Goal: Use online tool/utility: Use online tool/utility

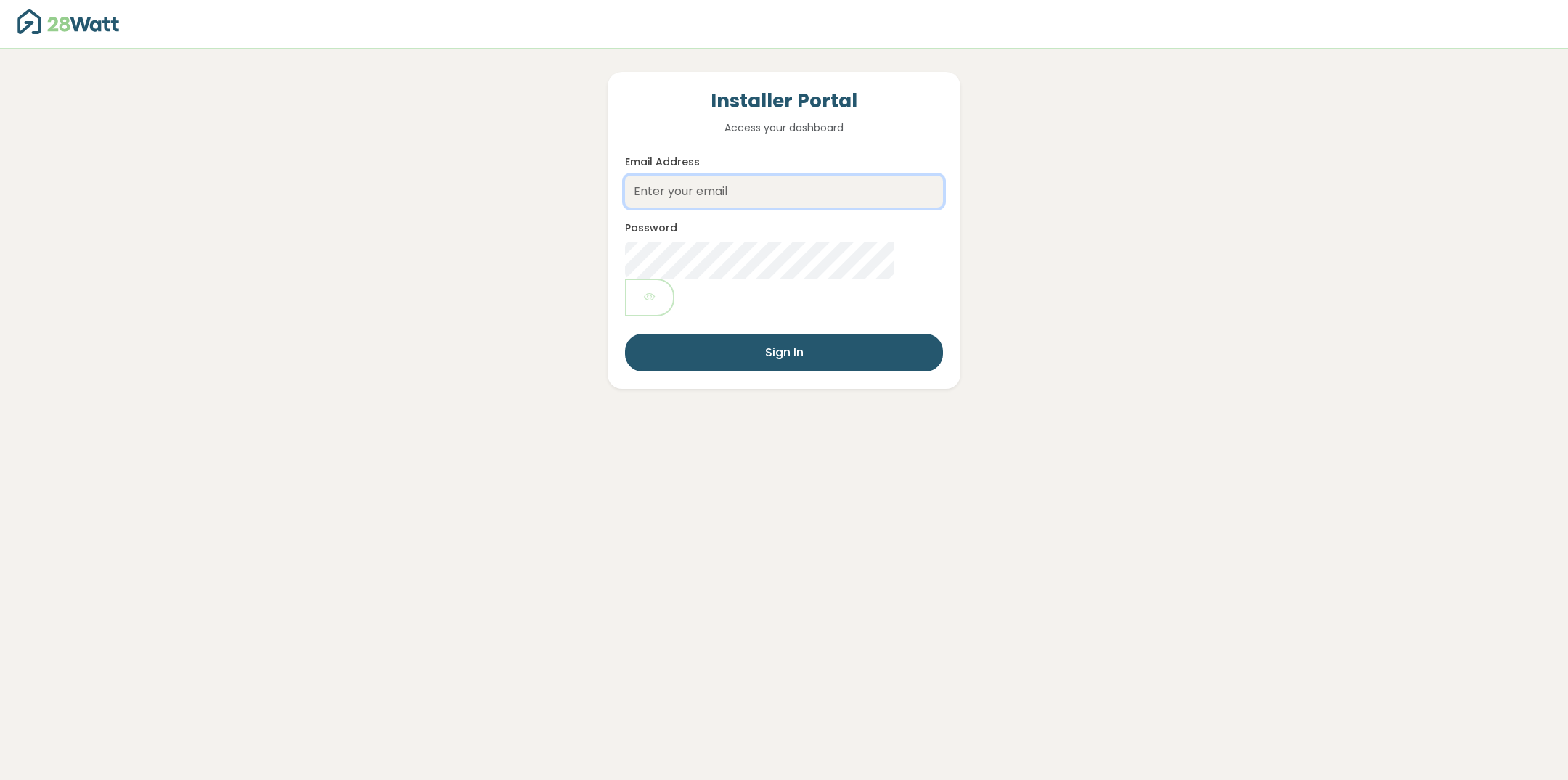
click at [687, 196] on input "Email Address" at bounding box center [784, 191] width 318 height 32
type input "ryan@tsba.au"
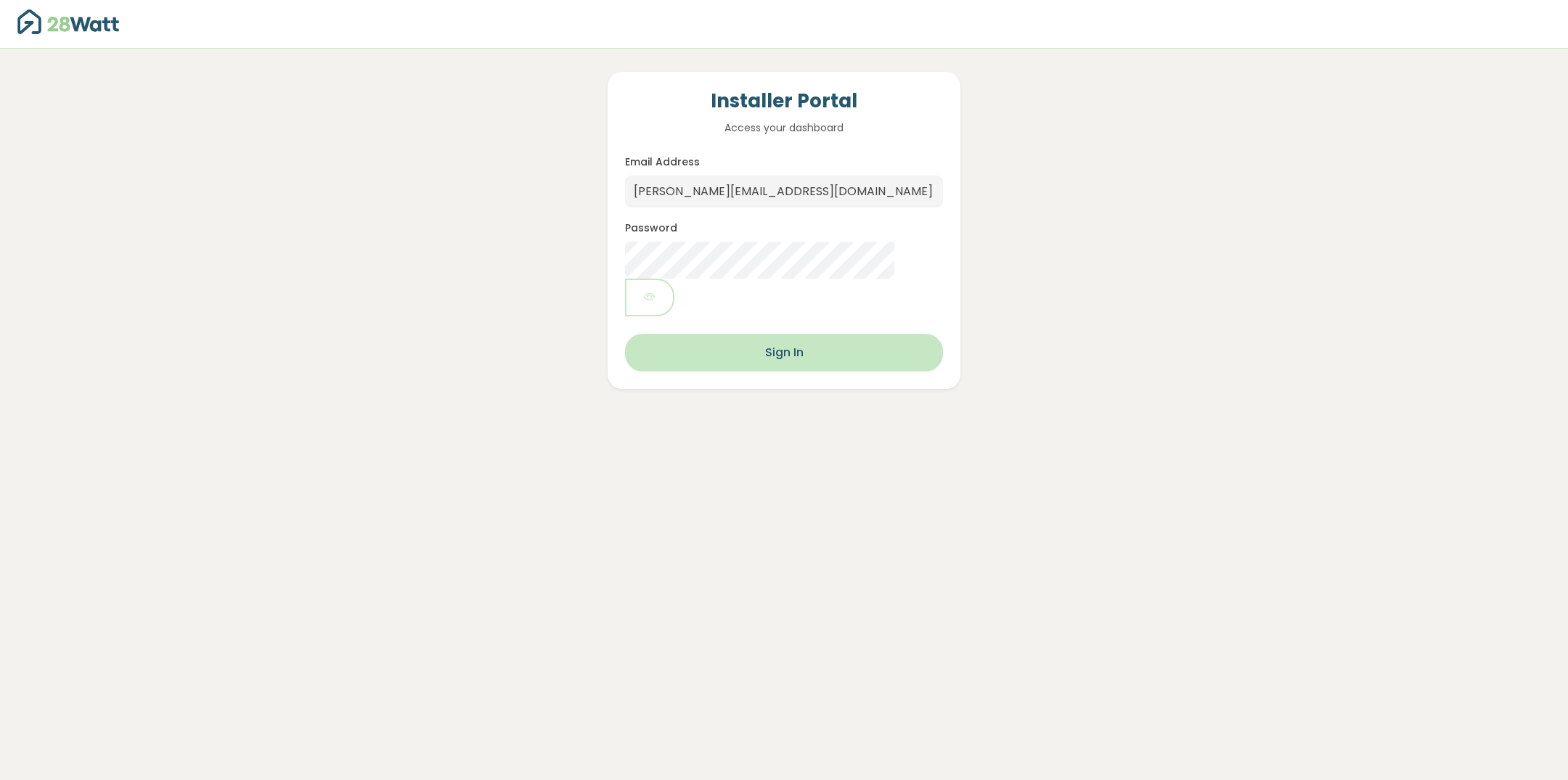
click at [765, 334] on button "Sign In" at bounding box center [784, 352] width 318 height 38
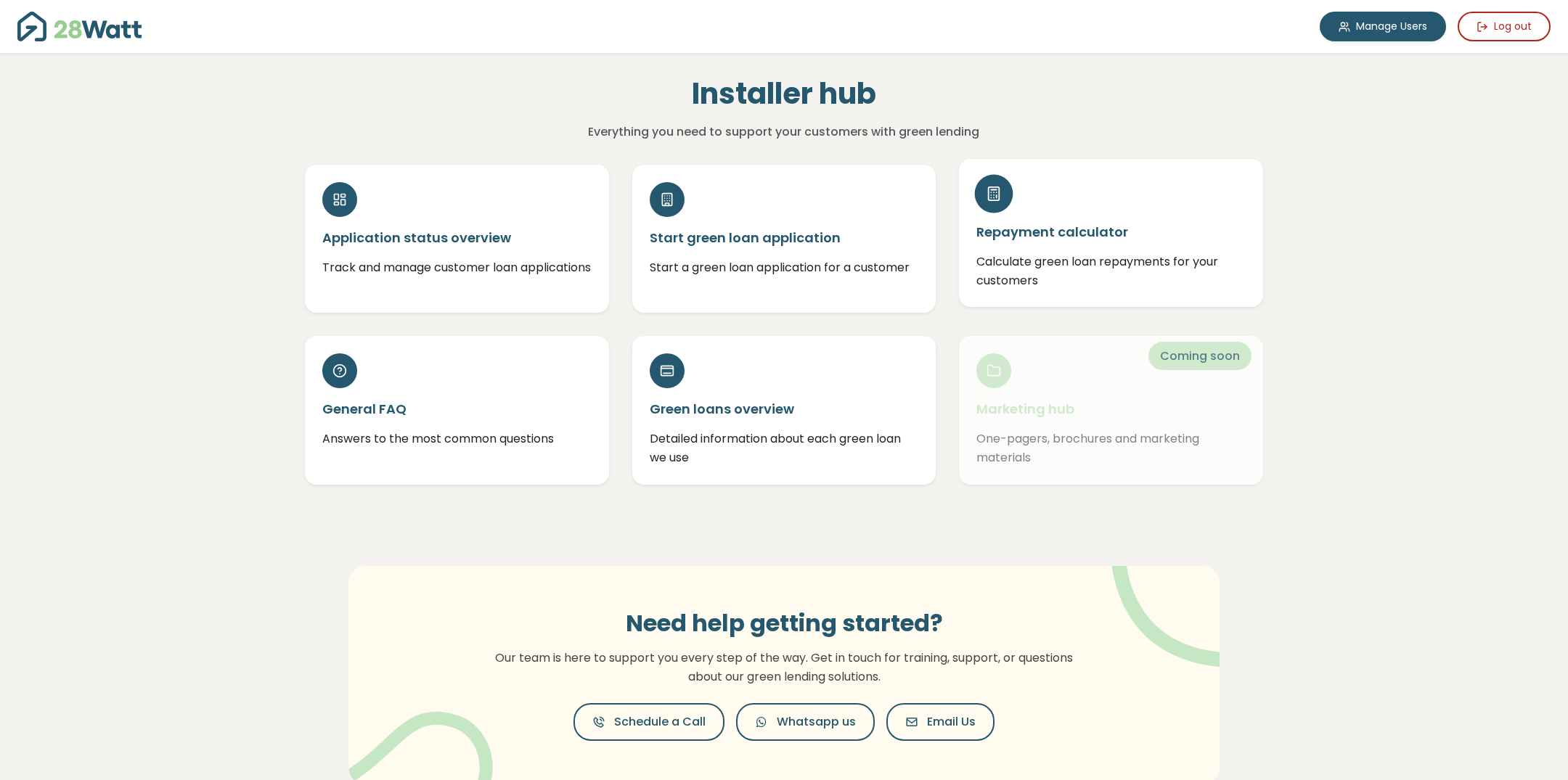
click at [1043, 275] on p "Calculate green loan repayments for your customers" at bounding box center [1111, 271] width 269 height 37
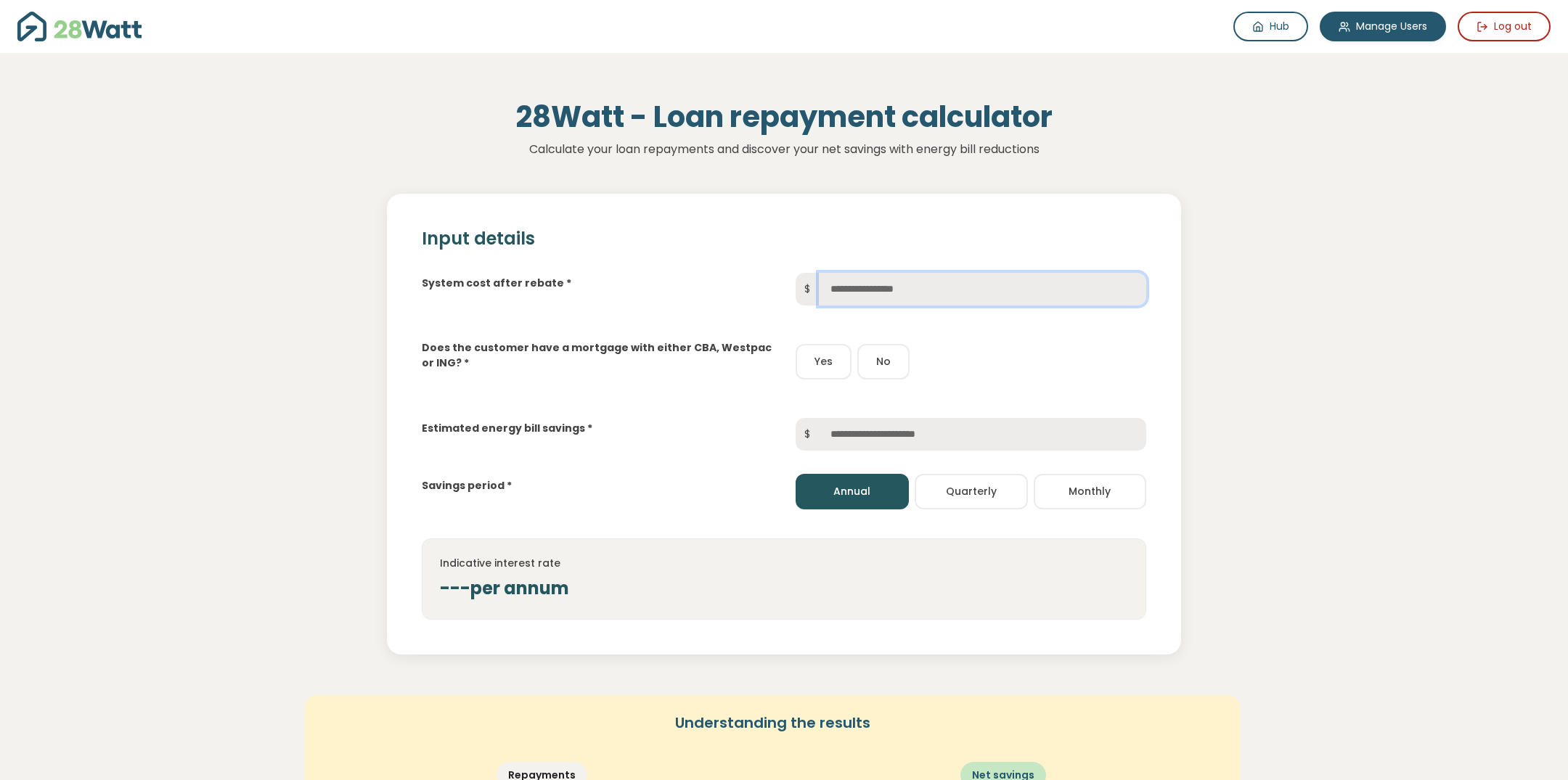
click at [896, 284] on input "text" at bounding box center [983, 289] width 328 height 33
type input "******"
click at [888, 366] on button "No" at bounding box center [883, 362] width 52 height 36
click at [854, 428] on input "text" at bounding box center [983, 435] width 328 height 33
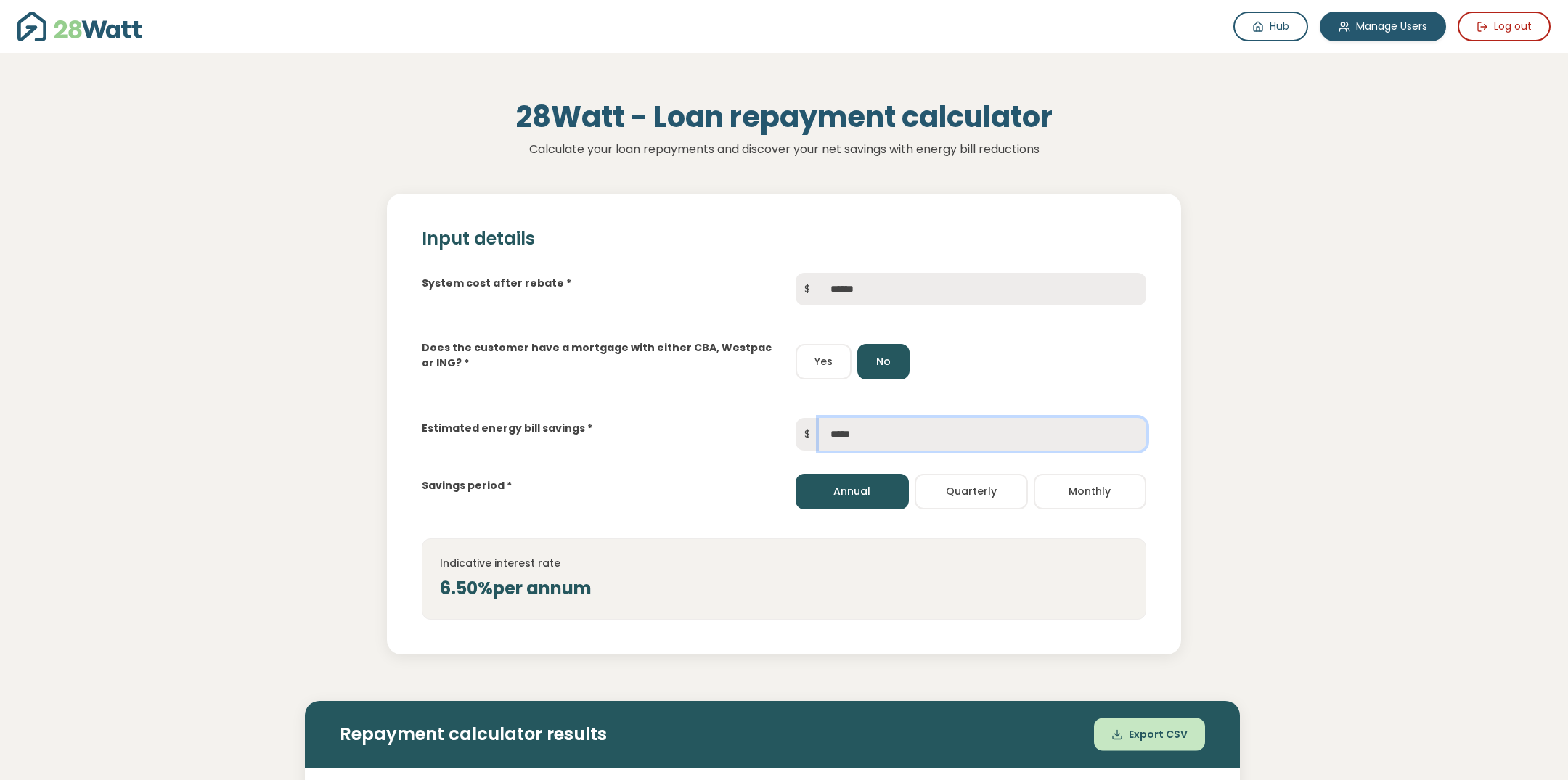
type input "*****"
click at [694, 502] on div "Savings period * Annual Quarterly Monthly" at bounding box center [784, 480] width 748 height 59
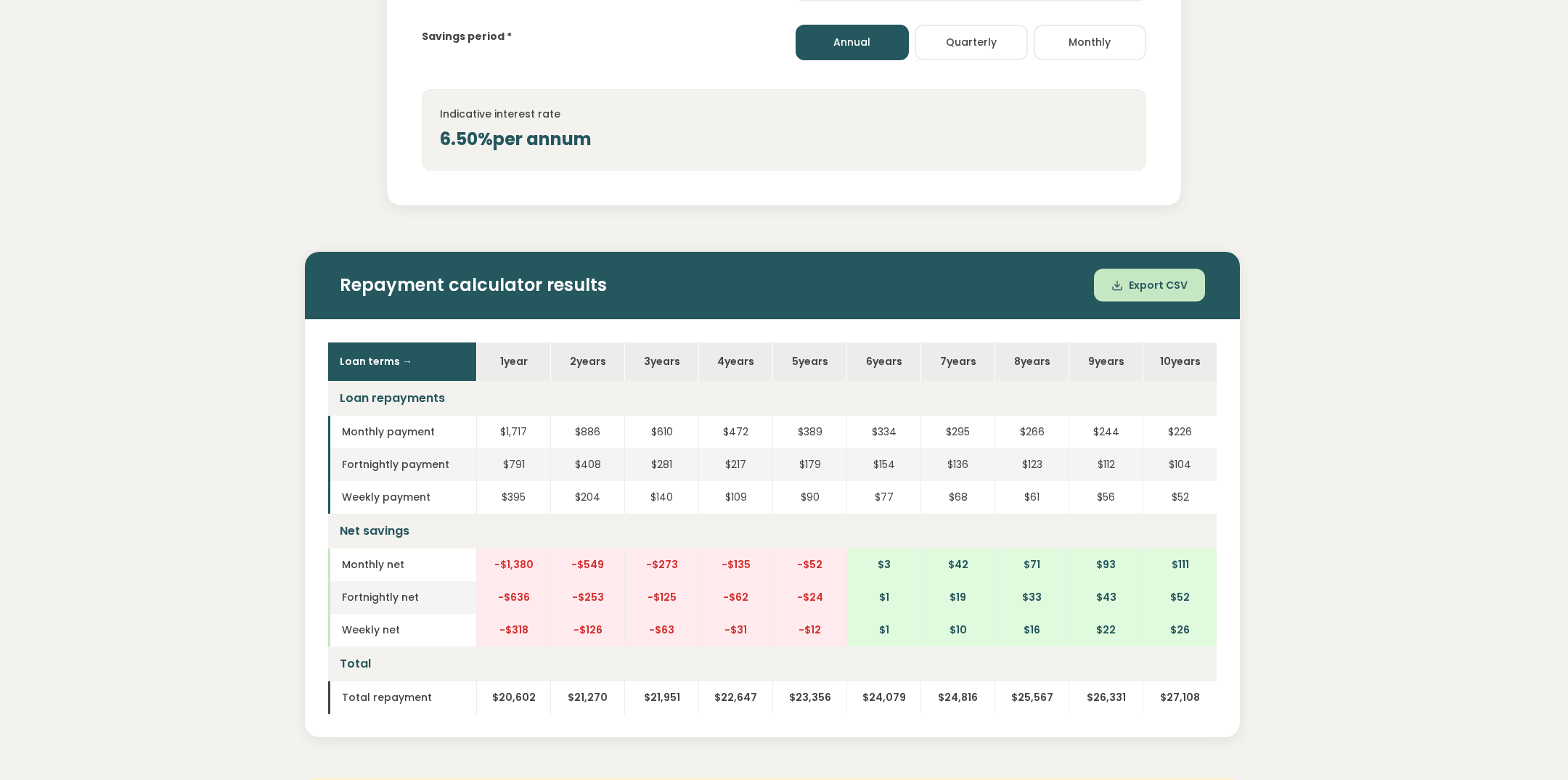
scroll to position [451, 0]
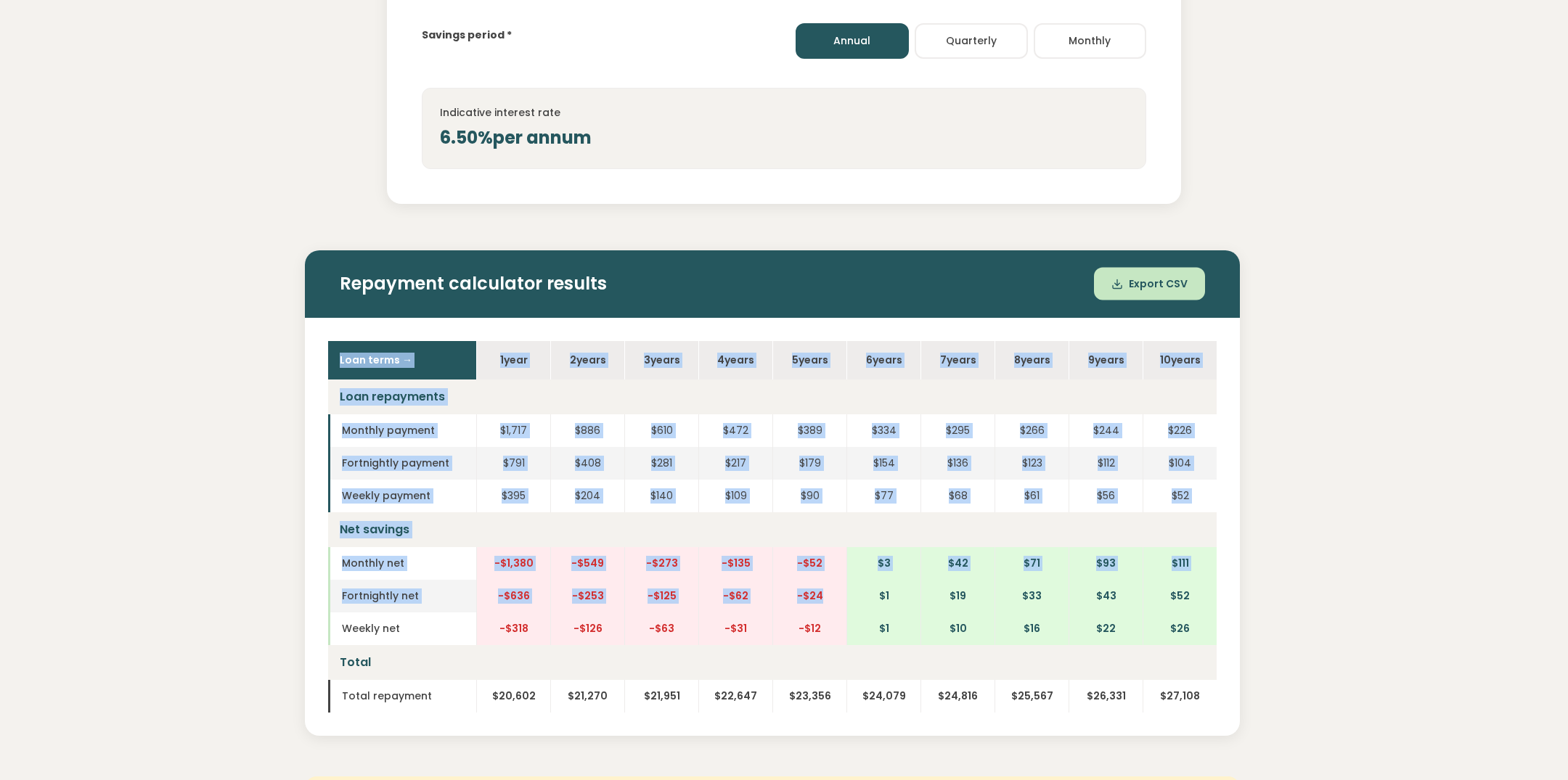
drag, startPoint x: 841, startPoint y: 337, endPoint x: 839, endPoint y: 608, distance: 271.0
click at [839, 608] on div "Loan terms → 1 year 2 year s 3 year s 4 year s 5 year s 6 year s 7 year s 8 yea…" at bounding box center [772, 527] width 935 height 418
click at [839, 608] on td "-$24" at bounding box center [809, 597] width 74 height 33
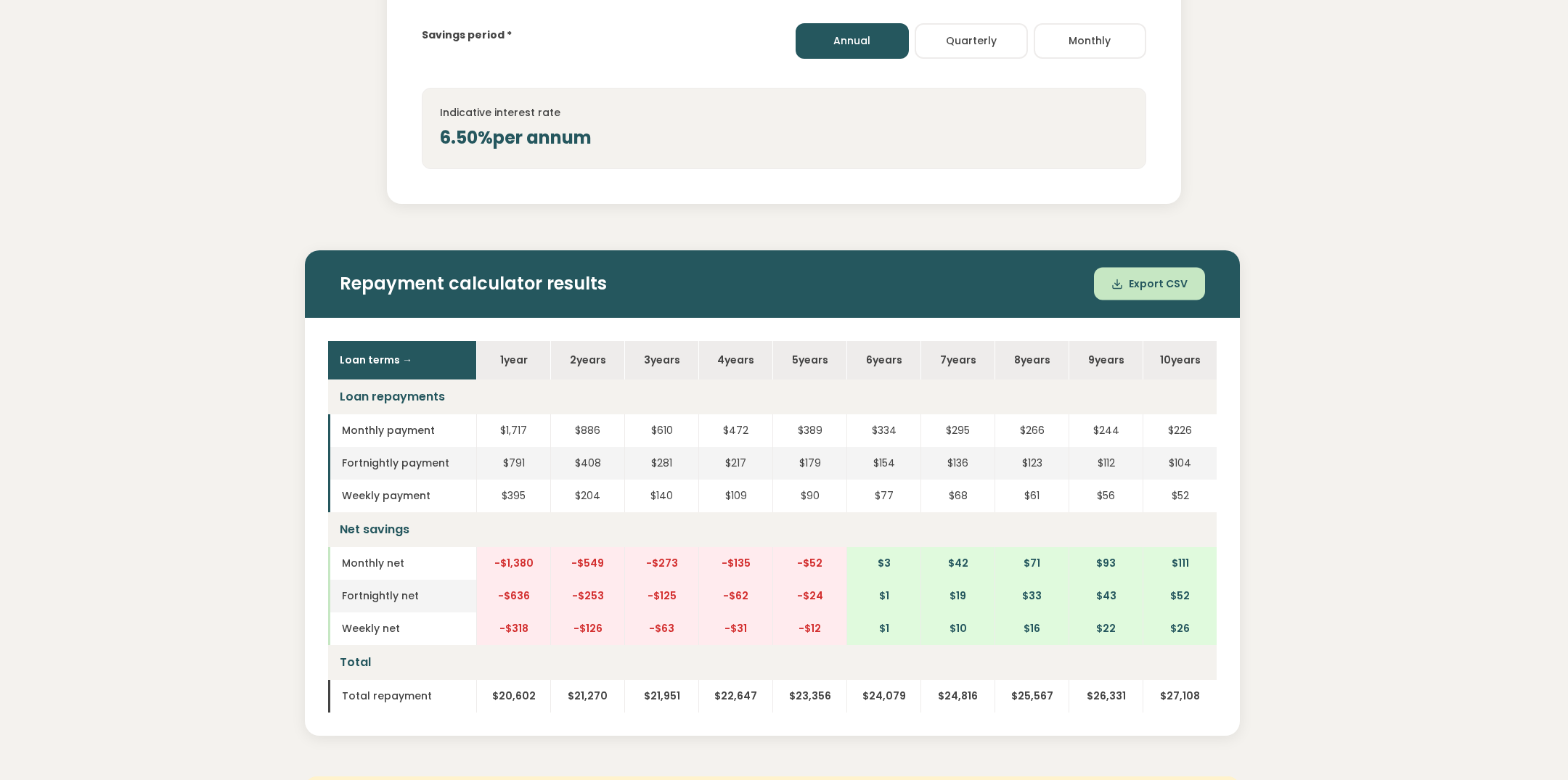
click at [326, 448] on div "Loan terms → 1 year 2 year s 3 year s 4 year s 5 year s 6 year s 7 year s 8 yea…" at bounding box center [772, 527] width 935 height 418
